Goal: Task Accomplishment & Management: Use online tool/utility

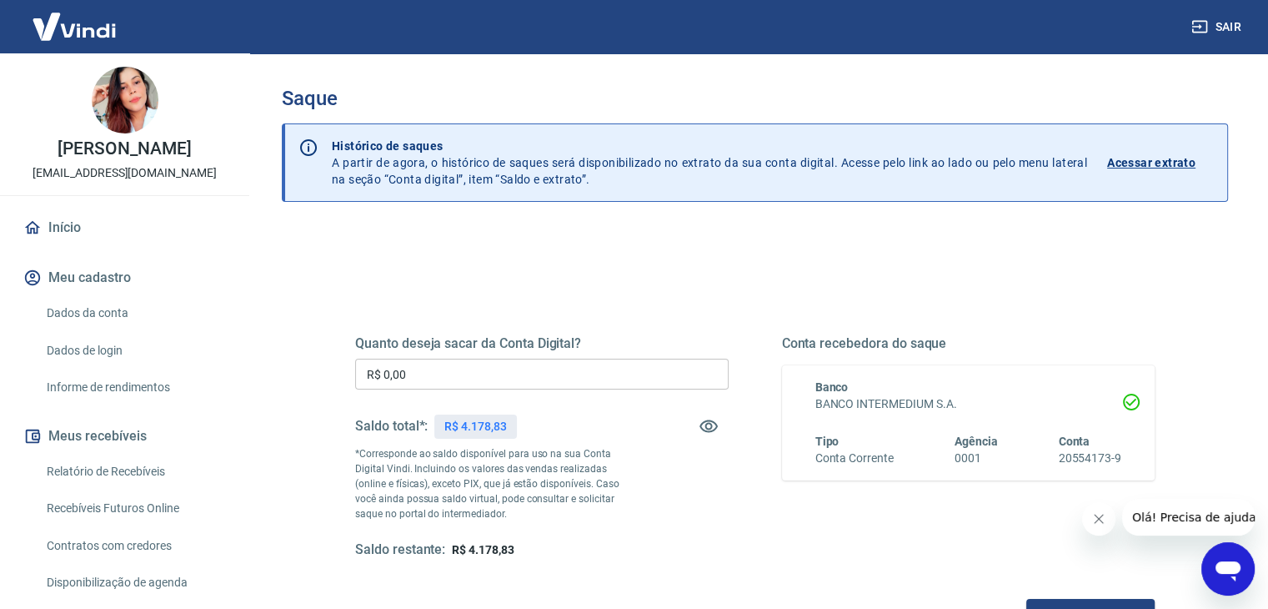
click at [459, 371] on input "R$ 0,00" at bounding box center [542, 374] width 374 height 31
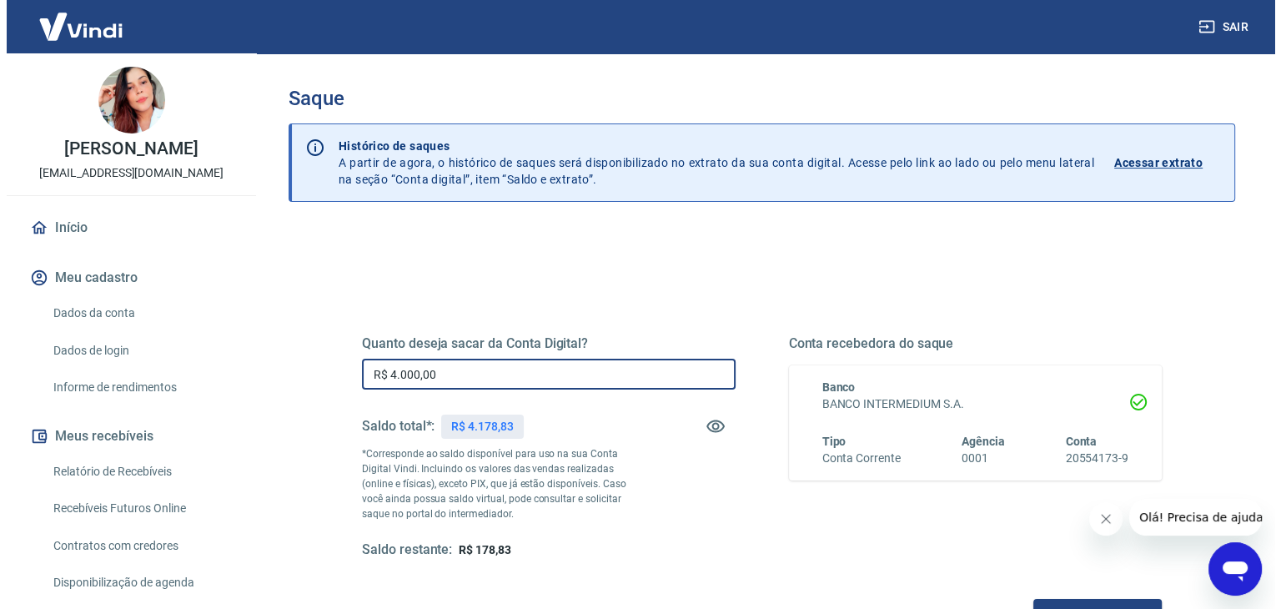
scroll to position [167, 0]
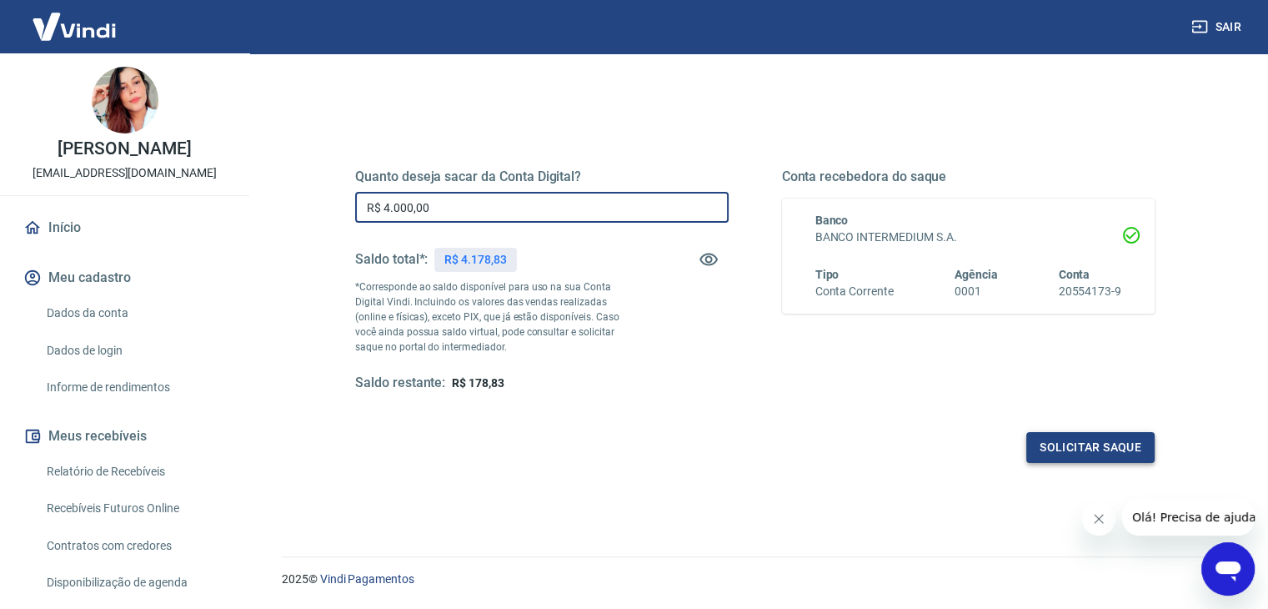
type input "R$ 4.000,00"
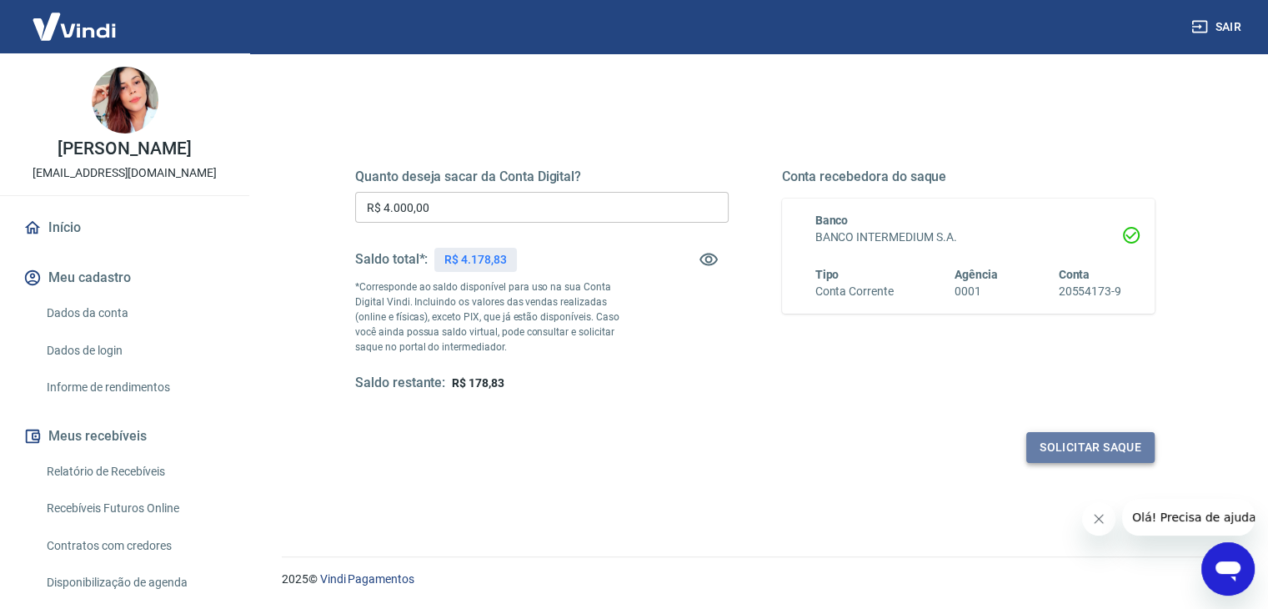
click at [1097, 442] on button "Solicitar saque" at bounding box center [1091, 447] width 128 height 31
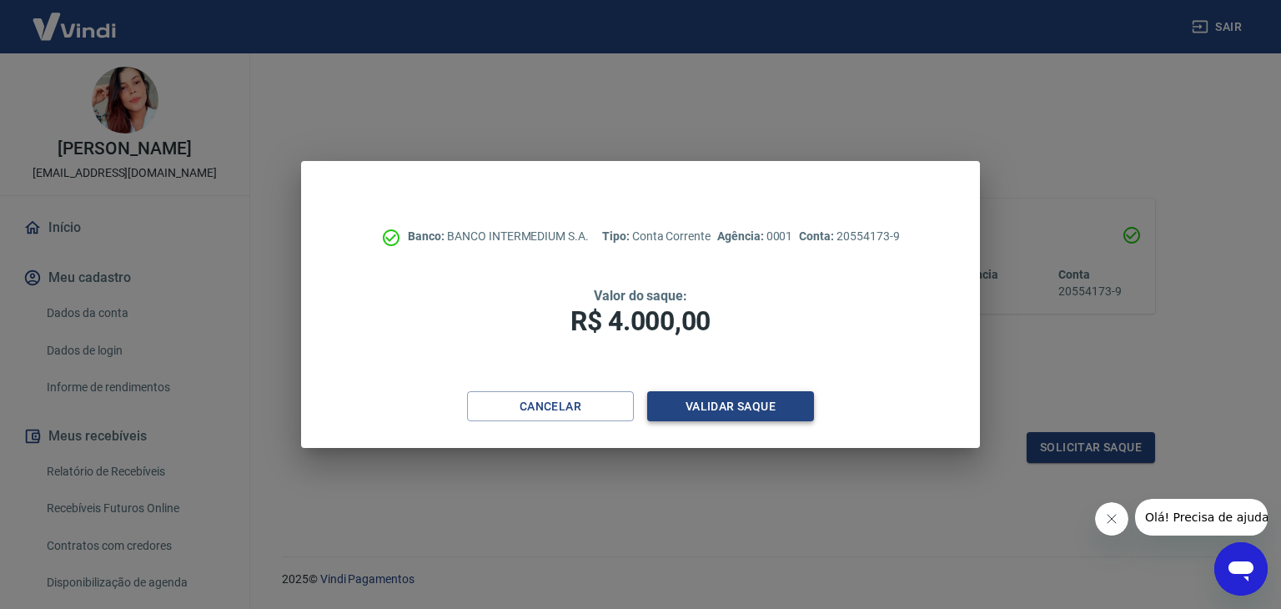
click at [727, 412] on button "Validar saque" at bounding box center [730, 406] width 167 height 31
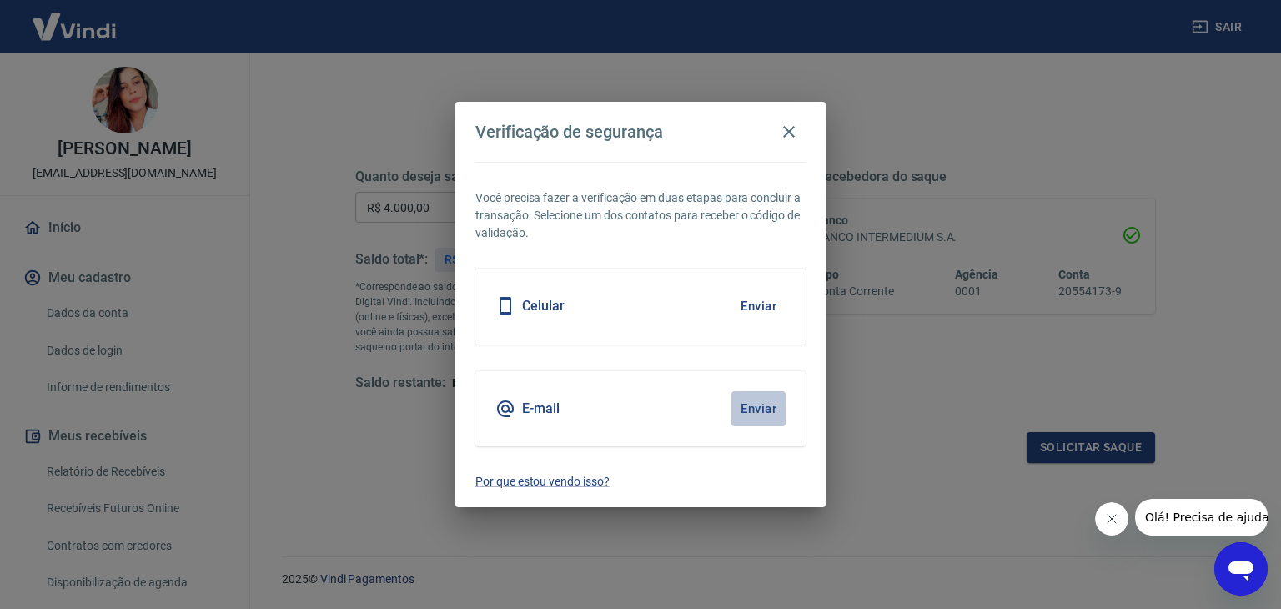
click at [761, 407] on button "Enviar" at bounding box center [758, 408] width 54 height 35
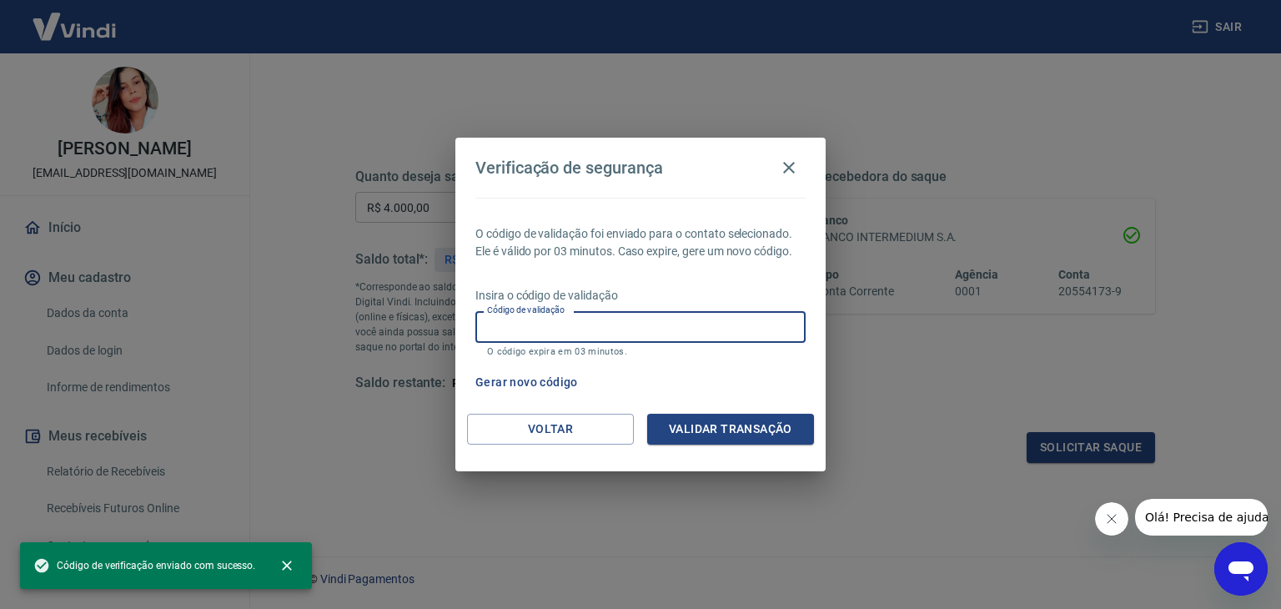
click at [630, 324] on input "Código de validação" at bounding box center [640, 326] width 330 height 31
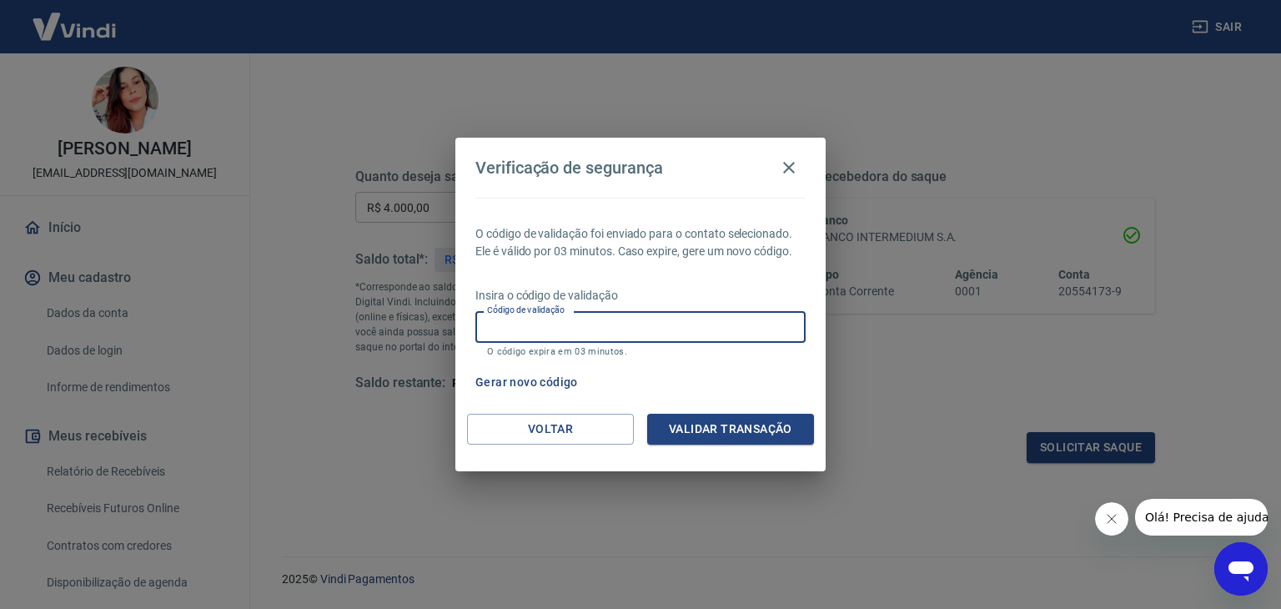
paste input "691344"
type input "691344"
click at [716, 424] on button "Validar transação" at bounding box center [730, 429] width 167 height 31
